Goal: Check status: Check status

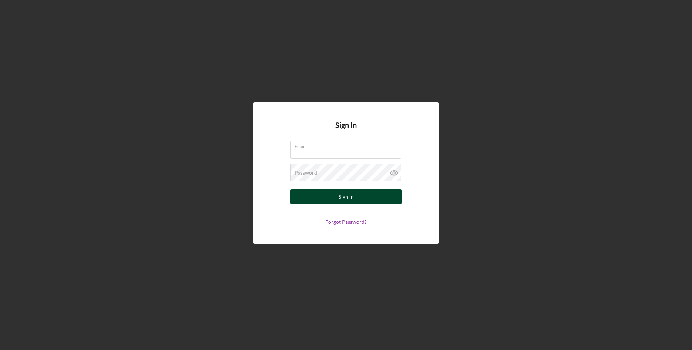
type input "[EMAIL_ADDRESS][DOMAIN_NAME]"
click at [349, 198] on div "Sign In" at bounding box center [346, 196] width 15 height 15
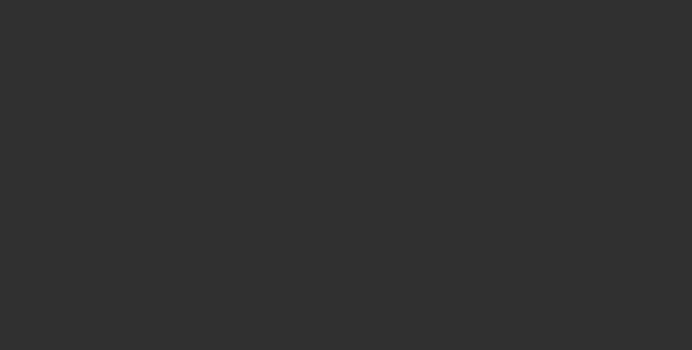
click at [347, 198] on div at bounding box center [346, 175] width 692 height 350
